Goal: Check status

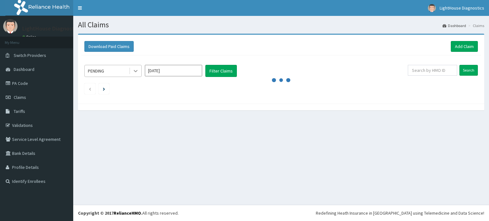
click at [130, 73] on div at bounding box center [135, 70] width 11 height 11
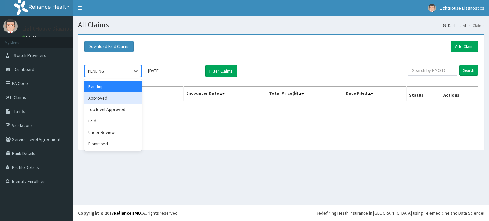
click at [113, 98] on div "Approved" at bounding box center [112, 97] width 57 height 11
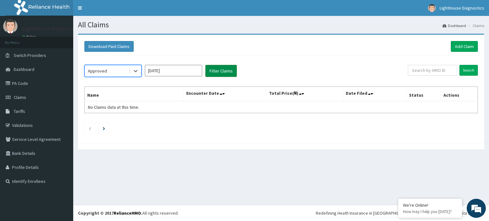
click at [218, 68] on button "Filter Claims" at bounding box center [221, 71] width 32 height 12
click at [488, 54] on div "Download Paid Claims Add Claim × Note you can only download claims within a max…" at bounding box center [281, 95] width 416 height 123
click at [489, 50] on div "Download Paid Claims Add Claim × Note you can only download claims within a max…" at bounding box center [281, 95] width 416 height 123
click at [221, 71] on button "Filter Claims" at bounding box center [221, 71] width 32 height 12
click at [159, 70] on input "[DATE]" at bounding box center [173, 70] width 57 height 11
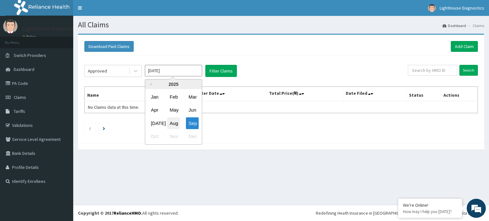
click at [175, 124] on div "Aug" at bounding box center [173, 123] width 13 height 12
type input "[DATE]"
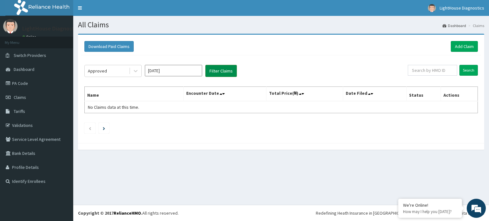
click at [217, 66] on button "Filter Claims" at bounding box center [221, 71] width 32 height 12
click at [217, 74] on button "Filter Claims" at bounding box center [221, 71] width 32 height 12
